Goal: Task Accomplishment & Management: Use online tool/utility

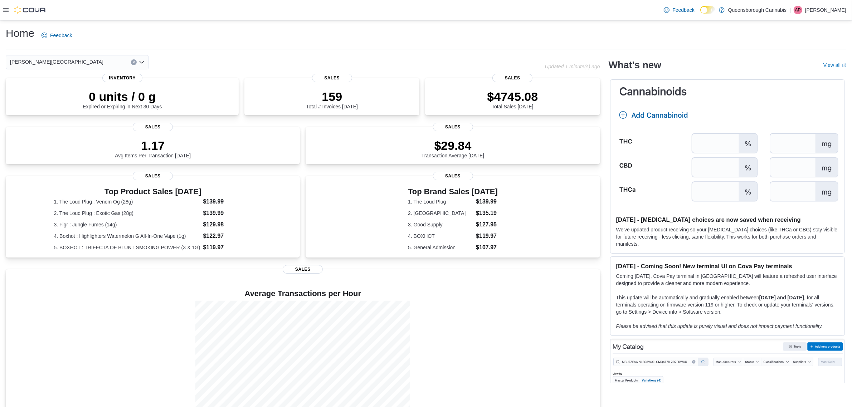
click at [4, 8] on icon at bounding box center [6, 10] width 6 height 6
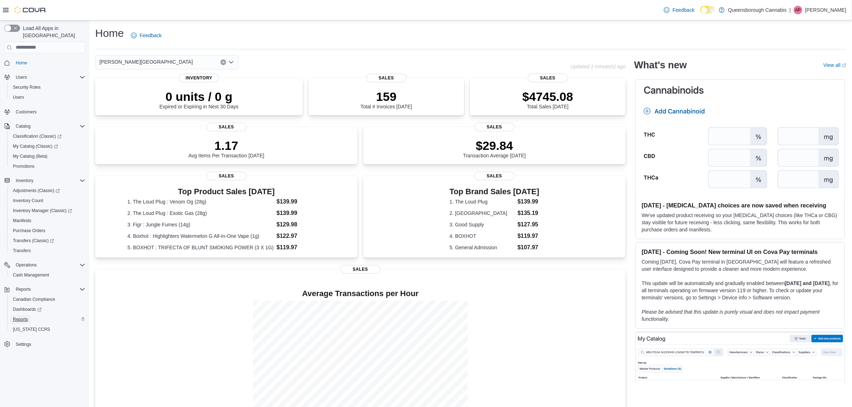
click at [19, 317] on span "Reports" at bounding box center [20, 320] width 15 height 6
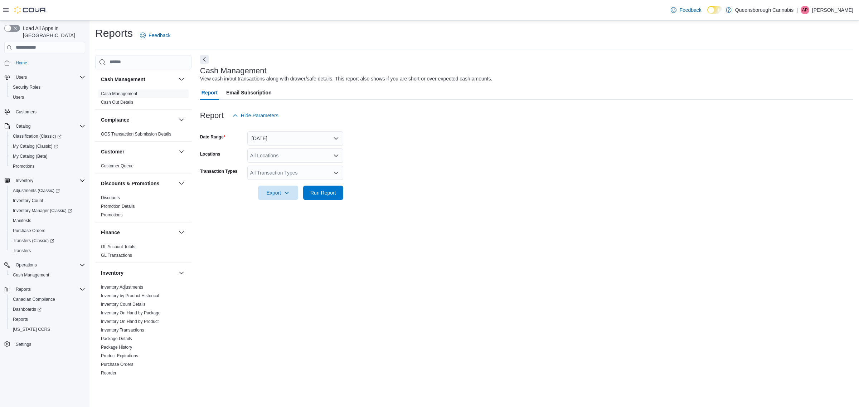
click at [292, 156] on div "All Locations" at bounding box center [295, 156] width 96 height 14
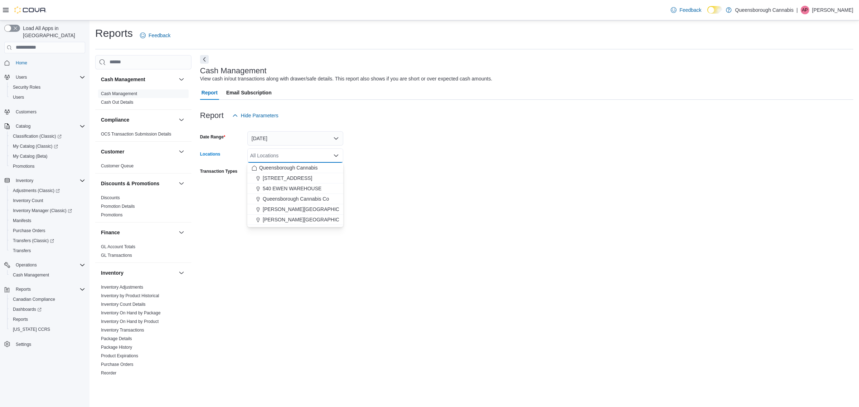
click at [457, 162] on form "Date Range [DATE] Locations All Locations Combo box. Selected. Combo box input.…" at bounding box center [526, 161] width 653 height 77
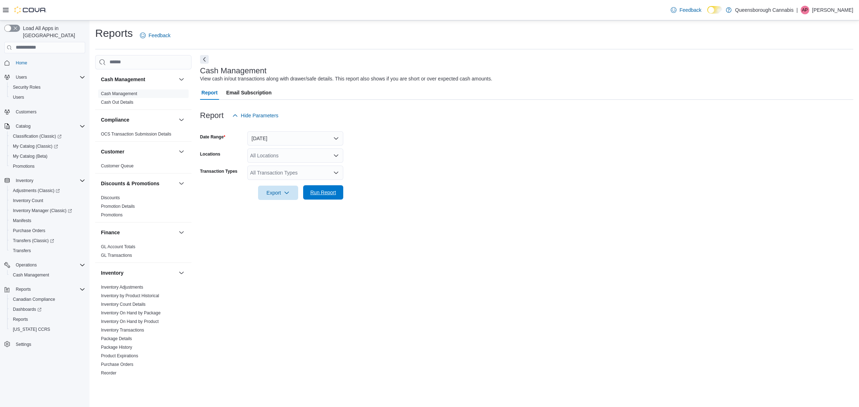
click at [324, 196] on span "Run Report" at bounding box center [322, 192] width 31 height 14
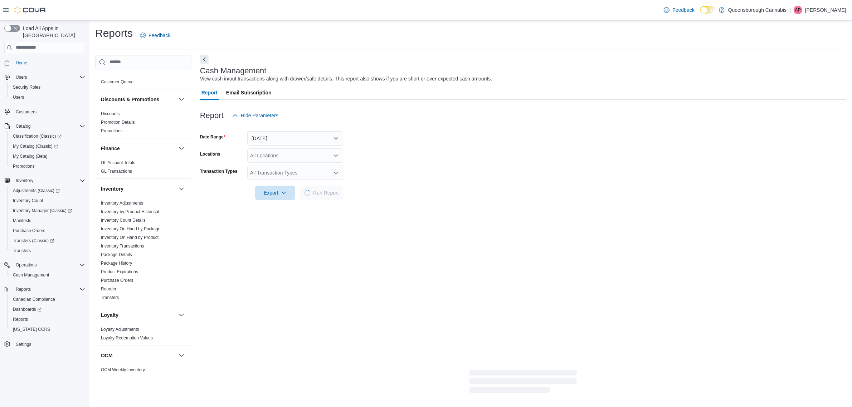
scroll to position [179, 0]
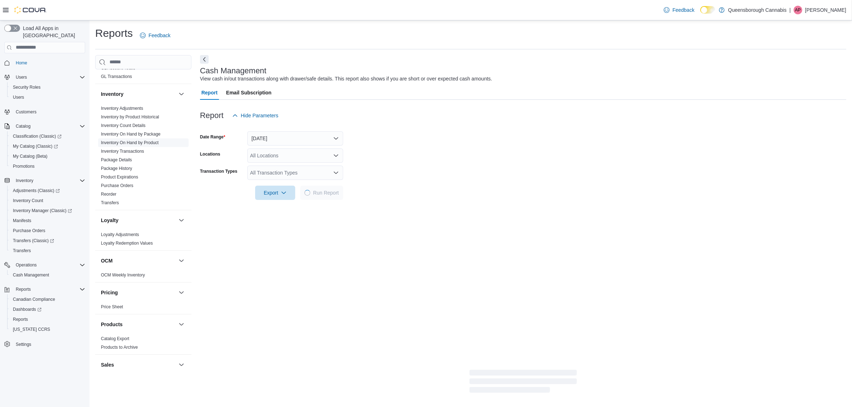
click at [144, 140] on link "Inventory On Hand by Product" at bounding box center [130, 142] width 58 height 5
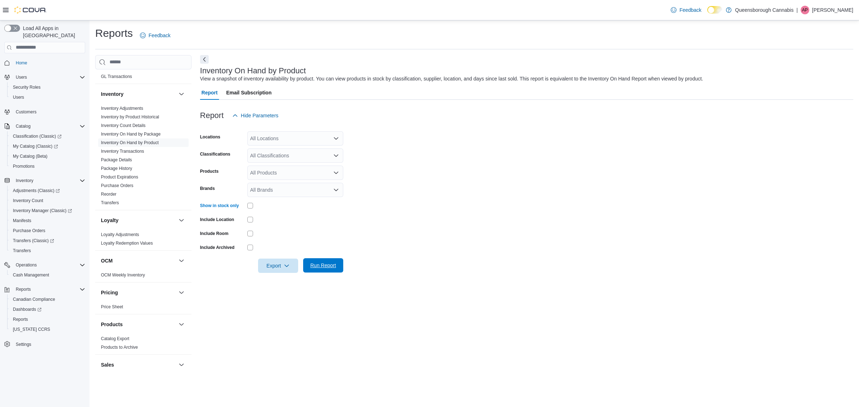
click at [321, 263] on span "Run Report" at bounding box center [323, 265] width 26 height 7
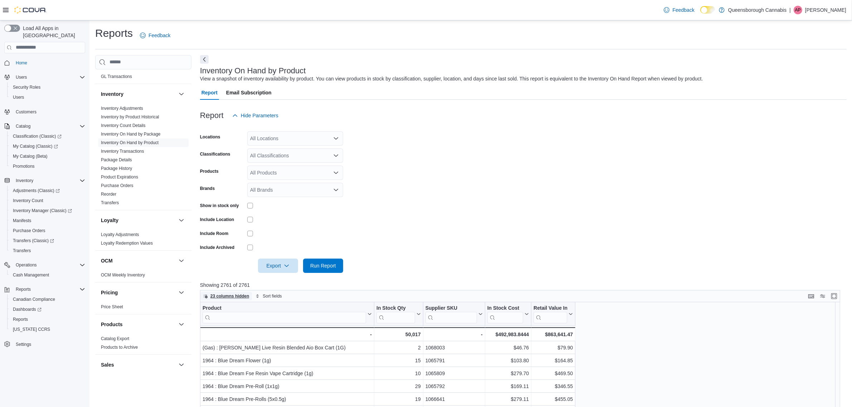
click at [224, 295] on span "23 columns hidden" at bounding box center [229, 297] width 39 height 6
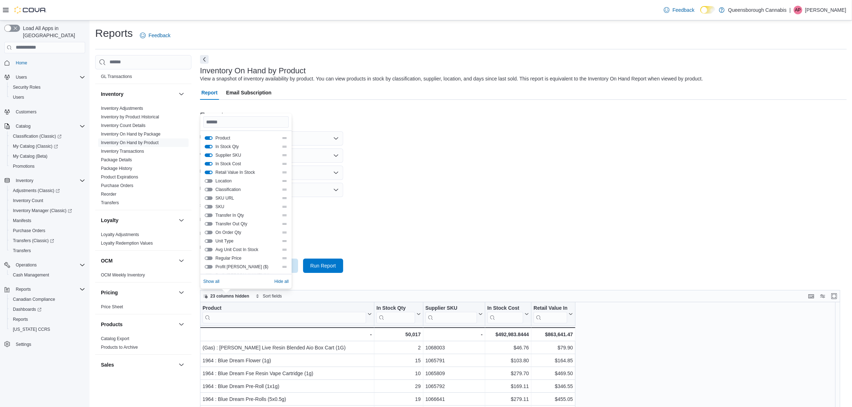
click at [210, 181] on button "Location" at bounding box center [209, 181] width 8 height 4
click at [595, 198] on form "Locations All Locations Classifications All Classifications Products All Produc…" at bounding box center [523, 198] width 647 height 150
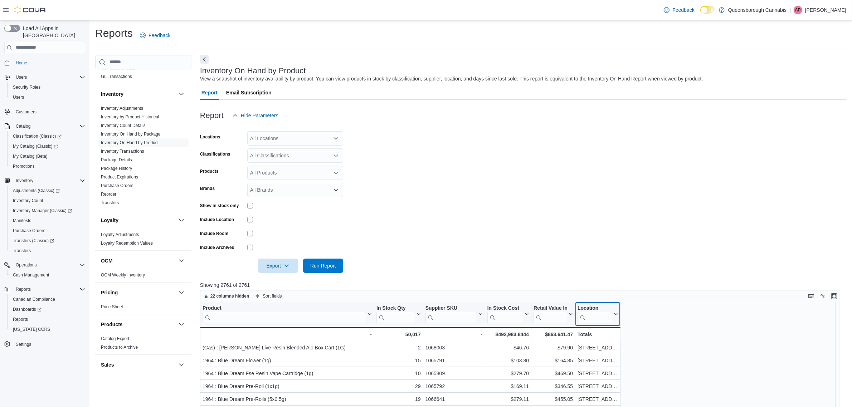
click at [598, 318] on input "search" at bounding box center [595, 317] width 35 height 11
type input "****"
click at [608, 319] on button "Clear input" at bounding box center [607, 317] width 4 height 4
click at [609, 266] on form "Locations All Locations Classifications All Classifications Products All Produc…" at bounding box center [523, 198] width 647 height 150
click at [588, 321] on input "search" at bounding box center [595, 317] width 35 height 11
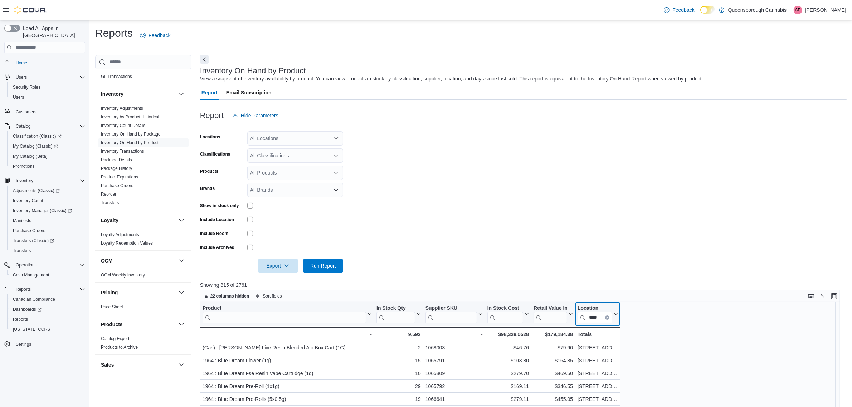
type input "****"
click at [515, 335] on div "$98,328.0528" at bounding box center [508, 334] width 42 height 9
copy div "98,328.0528"
click at [552, 334] on div "$179,184.38" at bounding box center [553, 334] width 39 height 9
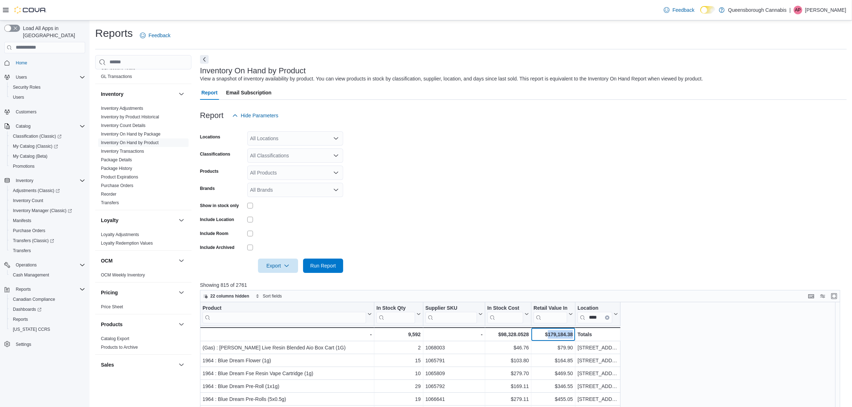
click at [552, 334] on div "$179,184.38" at bounding box center [553, 334] width 39 height 9
copy div "179,184.38"
click at [524, 193] on form "Locations All Locations Classifications All Classifications Products All Produc…" at bounding box center [523, 198] width 647 height 150
click at [606, 317] on icon "Clear input" at bounding box center [607, 317] width 2 height 2
click at [588, 321] on input "search" at bounding box center [595, 317] width 35 height 11
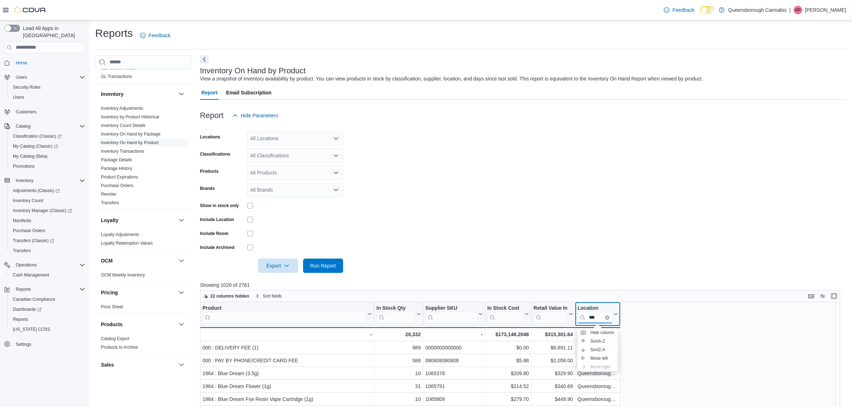
type input "***"
click at [512, 334] on div "$173,148.2048" at bounding box center [508, 334] width 42 height 9
copy div "173,148.2048"
click at [582, 232] on form "Locations All Locations Classifications All Classifications Products All Produc…" at bounding box center [523, 198] width 647 height 150
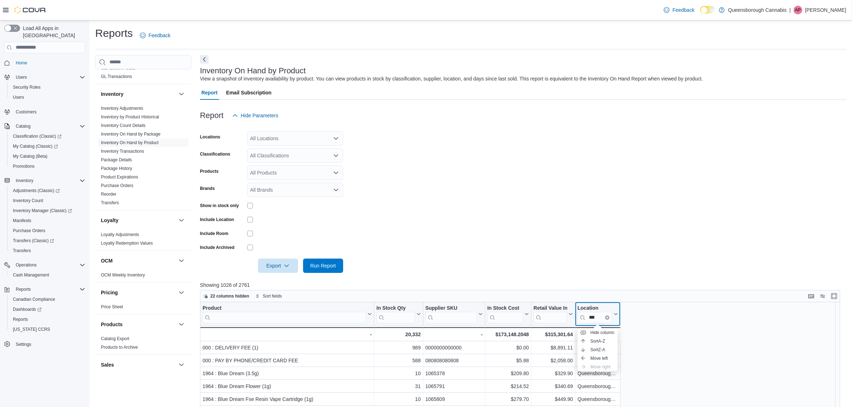
click at [603, 316] on input "***" at bounding box center [595, 317] width 35 height 11
click at [607, 317] on icon "Clear input" at bounding box center [607, 317] width 1 height 1
click at [583, 242] on form "Locations All Locations Classifications All Classifications Products All Produc…" at bounding box center [523, 198] width 647 height 150
click at [231, 294] on span "22 columns hidden" at bounding box center [229, 297] width 39 height 6
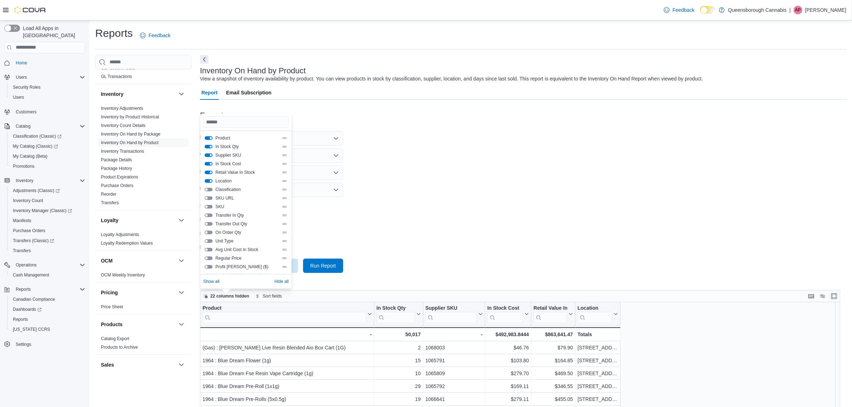
click at [209, 258] on button "Regular Price" at bounding box center [209, 259] width 8 height 4
click at [645, 318] on input "search" at bounding box center [645, 317] width 47 height 11
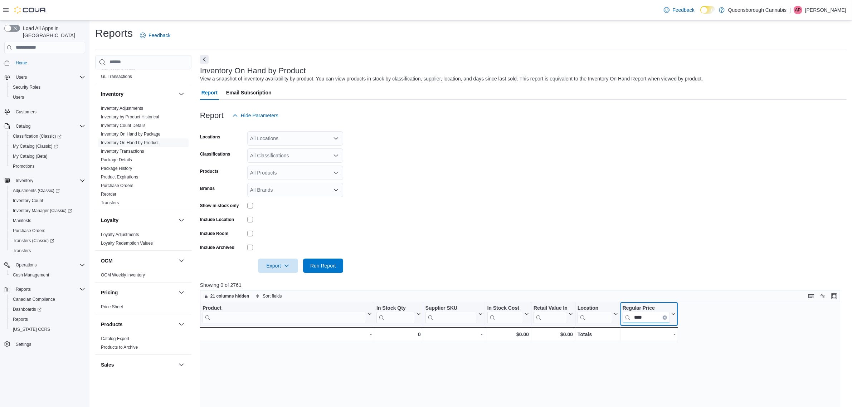
type input "****"
click at [666, 317] on button "Clear input" at bounding box center [665, 317] width 4 height 4
click at [653, 255] on div at bounding box center [523, 256] width 647 height 6
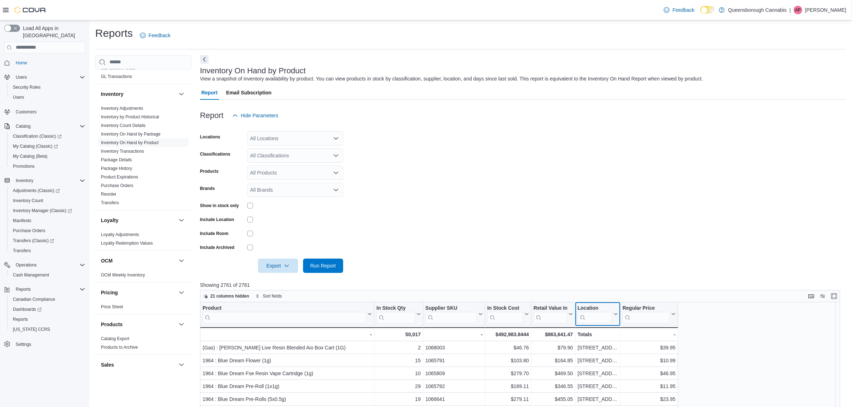
click at [598, 320] on input "search" at bounding box center [595, 317] width 35 height 11
type input "*****"
click at [505, 336] on div "$173,148.2048" at bounding box center [508, 334] width 42 height 9
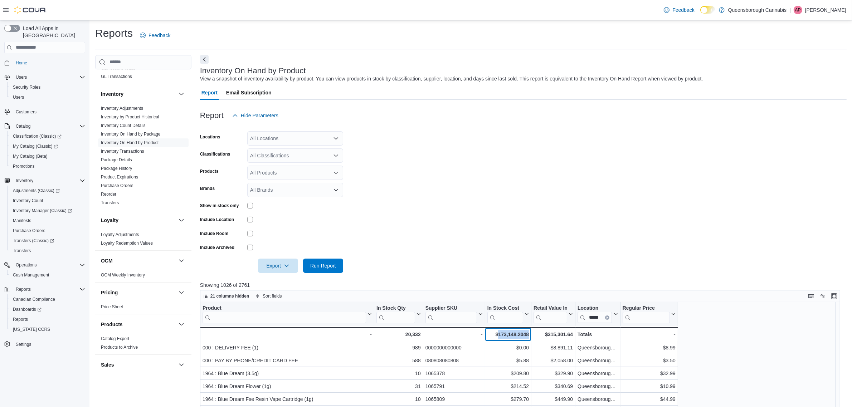
click at [505, 336] on div "$173,148.2048" at bounding box center [508, 334] width 42 height 9
copy div "173,148.2048"
click at [565, 336] on div "$315,301.64" at bounding box center [553, 334] width 39 height 9
copy div "315,301.64"
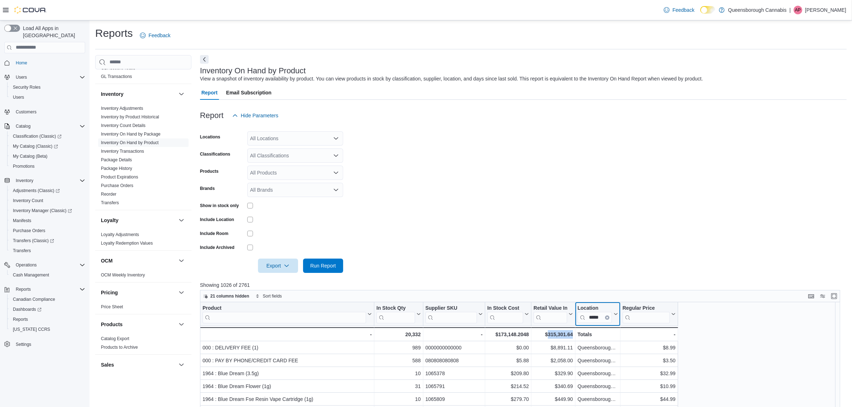
drag, startPoint x: 606, startPoint y: 317, endPoint x: 598, endPoint y: 317, distance: 7.2
click at [606, 317] on icon "Clear input" at bounding box center [607, 317] width 2 height 2
click at [598, 317] on input "search" at bounding box center [595, 317] width 34 height 11
click at [600, 319] on input "search" at bounding box center [595, 317] width 34 height 11
type input "***"
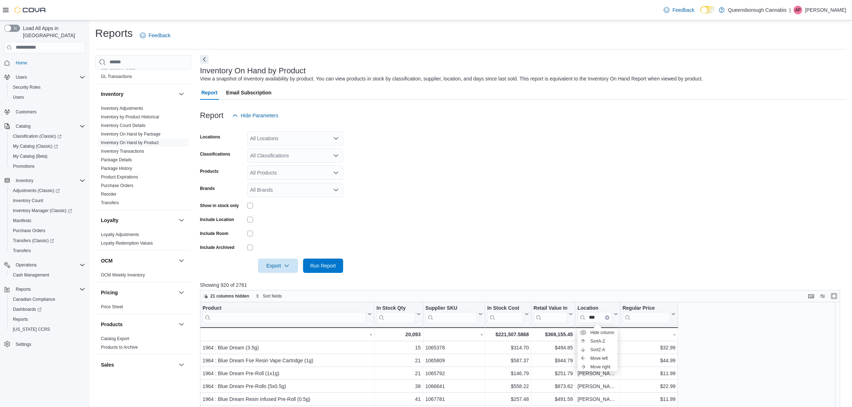
click at [582, 235] on form "Locations All Locations Classifications All Classifications Products All Produc…" at bounding box center [523, 198] width 647 height 150
click at [512, 332] on div "$221,507.5868" at bounding box center [508, 334] width 42 height 9
copy div "221,507.5868"
click at [557, 331] on div "$369,155.45" at bounding box center [553, 334] width 39 height 9
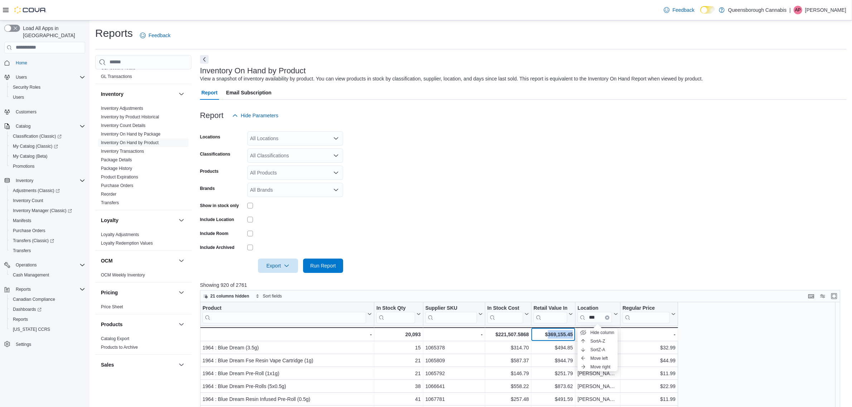
click at [557, 331] on div "$369,155.45" at bounding box center [553, 334] width 39 height 9
copy div "369,155.45"
click at [605, 316] on button "Clear input" at bounding box center [607, 317] width 4 height 4
click at [637, 244] on form "Locations All Locations Classifications All Classifications Products All Produc…" at bounding box center [523, 198] width 647 height 150
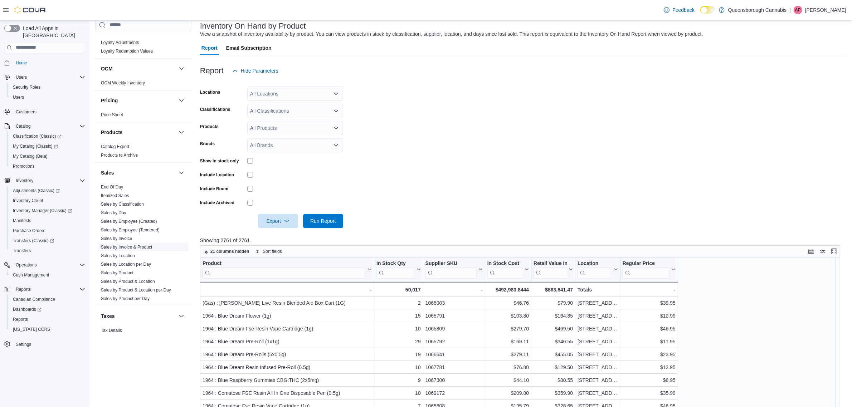
scroll to position [351, 0]
click at [142, 264] on link "Sales by Product & Location" at bounding box center [128, 265] width 54 height 5
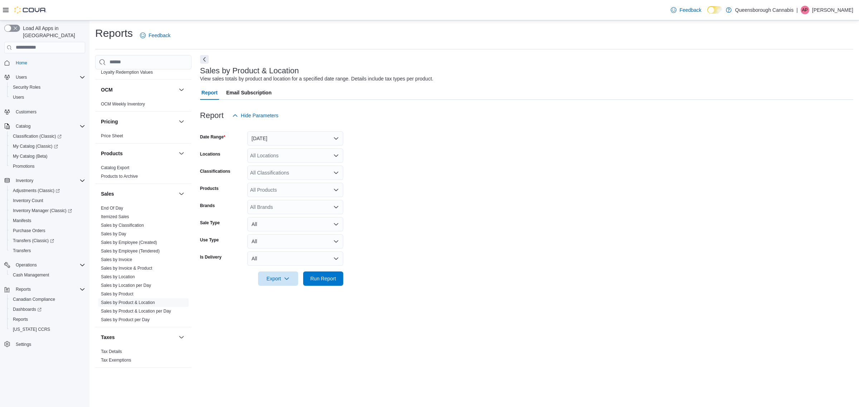
click at [386, 123] on div at bounding box center [526, 127] width 653 height 9
click at [204, 60] on button "Next" at bounding box center [204, 59] width 9 height 9
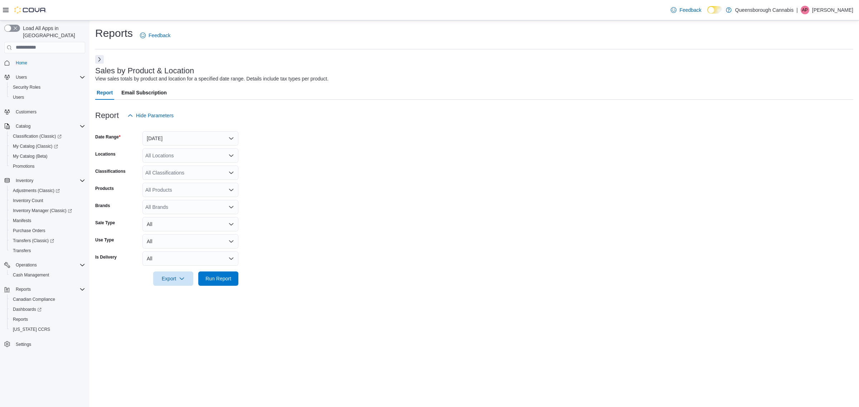
click at [5, 8] on icon at bounding box center [6, 10] width 6 height 4
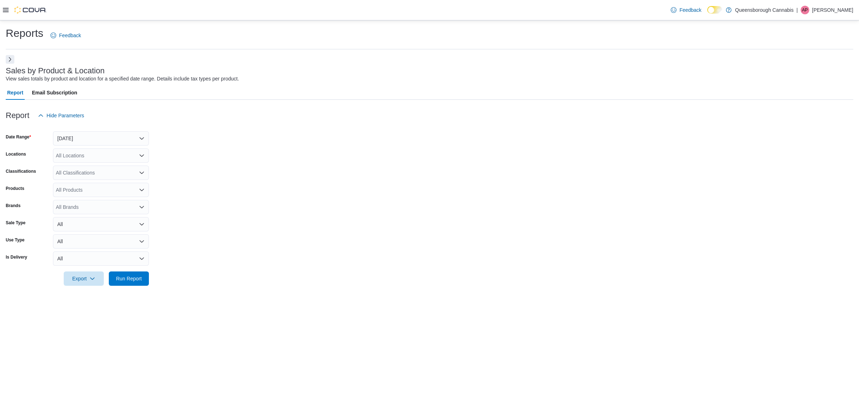
click at [466, 137] on form "Date Range [DATE] Locations All Locations Classifications All Classifications P…" at bounding box center [430, 204] width 848 height 163
click at [315, 150] on form "Date Range [DATE] Locations All Locations Classifications All Classifications P…" at bounding box center [430, 204] width 848 height 163
click at [452, 107] on div at bounding box center [430, 104] width 848 height 9
